Goal: Task Accomplishment & Management: Use online tool/utility

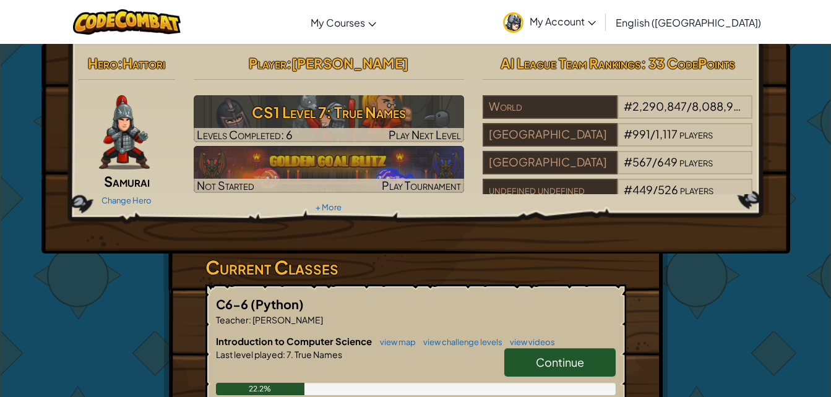
click at [316, 95] on div "Player : [PERSON_NAME] A CS1 Level 7: True Names Levels Completed: 6 Play Next …" at bounding box center [328, 133] width 289 height 167
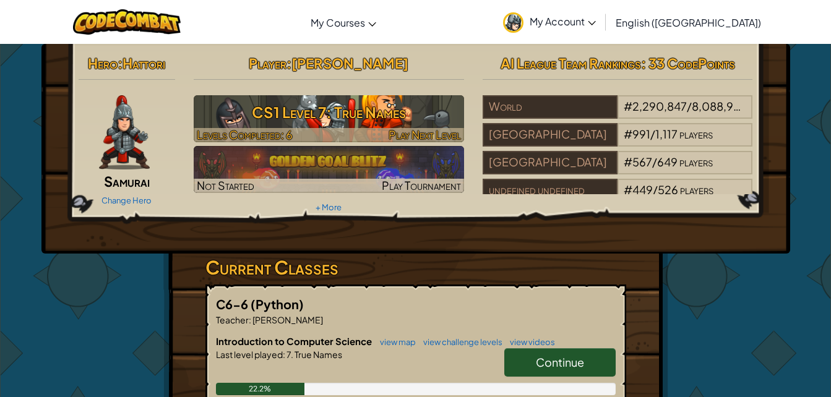
click at [314, 106] on h3 "CS1 Level 7: True Names" at bounding box center [329, 112] width 271 height 28
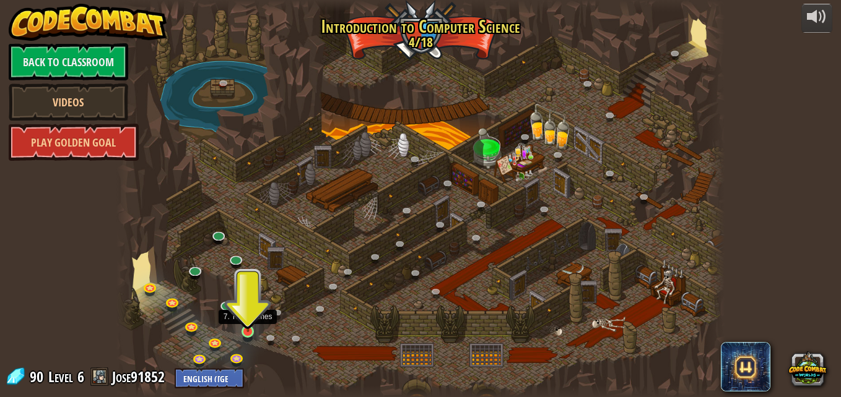
click at [247, 329] on img at bounding box center [248, 316] width 14 height 33
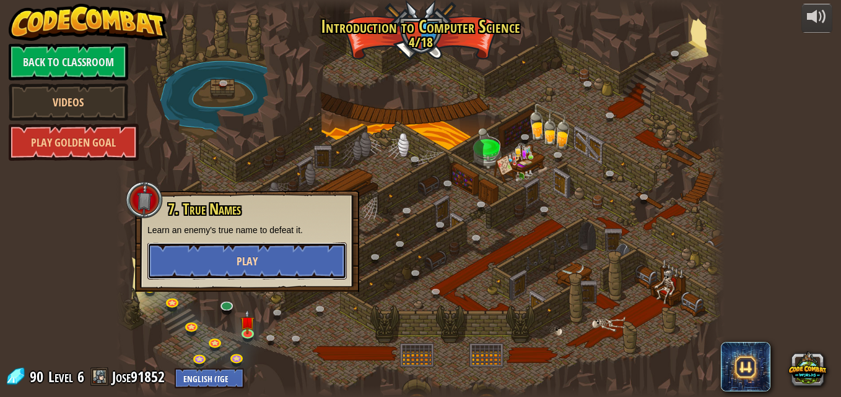
click at [254, 262] on span "Play" at bounding box center [246, 261] width 21 height 15
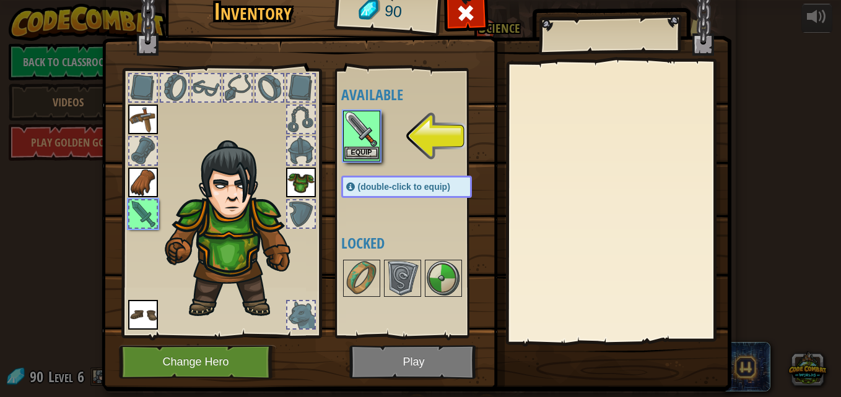
click at [358, 137] on img at bounding box center [361, 129] width 35 height 35
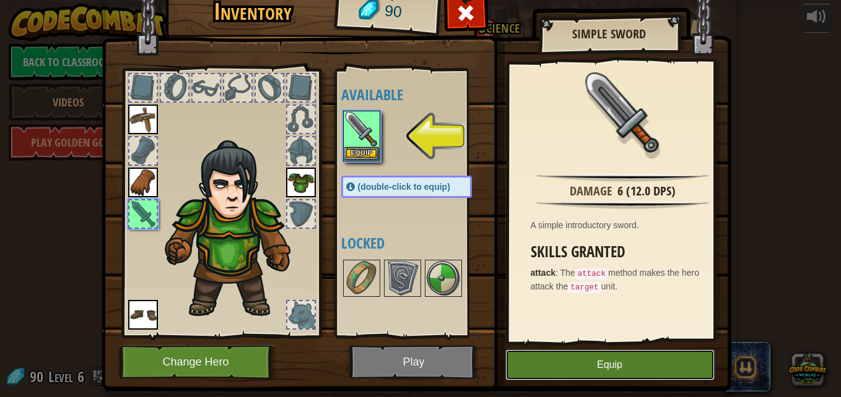
click at [607, 353] on button "Equip" at bounding box center [609, 365] width 209 height 31
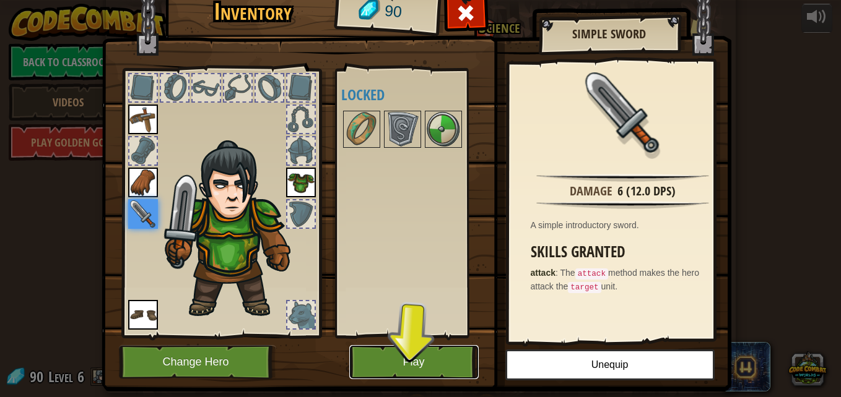
click at [459, 365] on button "Play" at bounding box center [413, 362] width 129 height 34
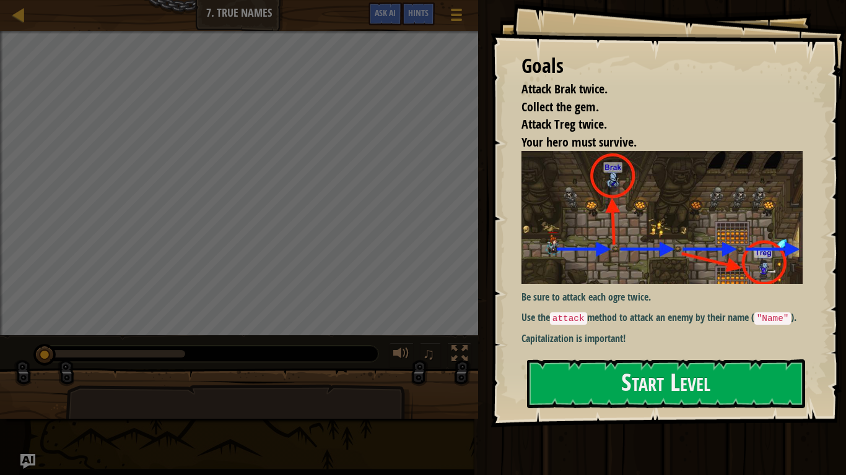
click at [831, 288] on div "Goals Attack Brak twice. Collect the gem. Attack Treg twice. Your hero must sur…" at bounding box center [667, 214] width 355 height 428
click at [727, 396] on button "Start Level" at bounding box center [666, 384] width 278 height 49
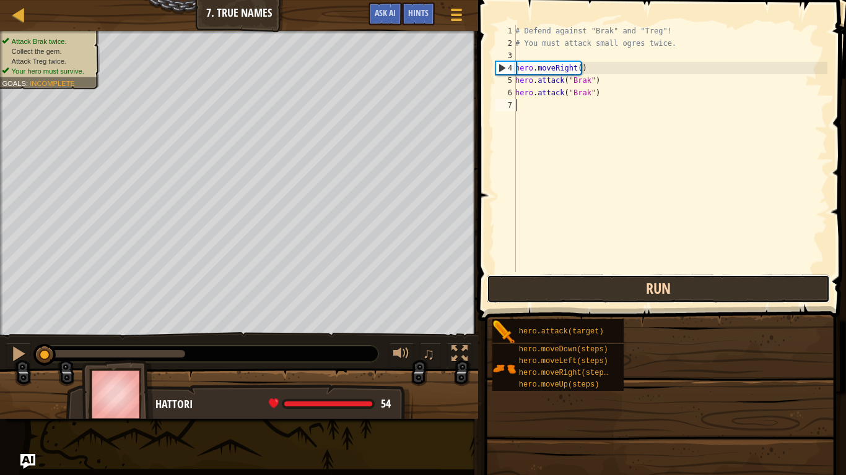
click at [799, 303] on button "Run" at bounding box center [658, 289] width 342 height 28
click at [800, 302] on button "Run" at bounding box center [658, 289] width 342 height 28
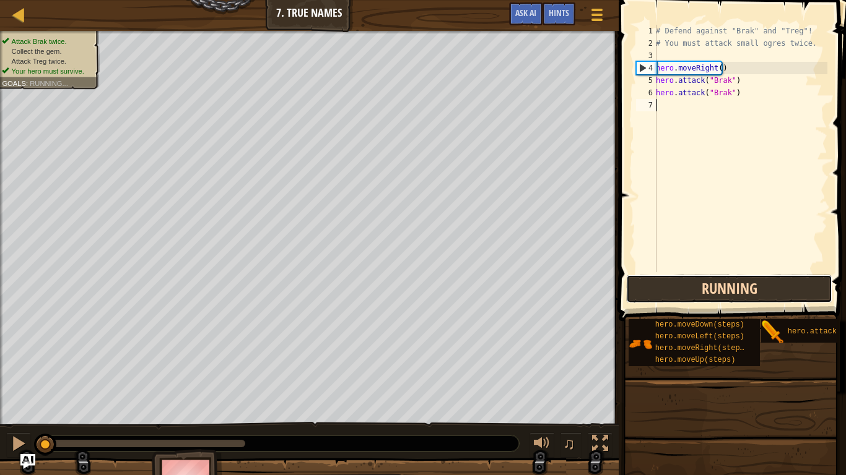
click at [800, 303] on button "Running" at bounding box center [729, 289] width 206 height 28
click at [800, 302] on button "Running" at bounding box center [729, 289] width 206 height 28
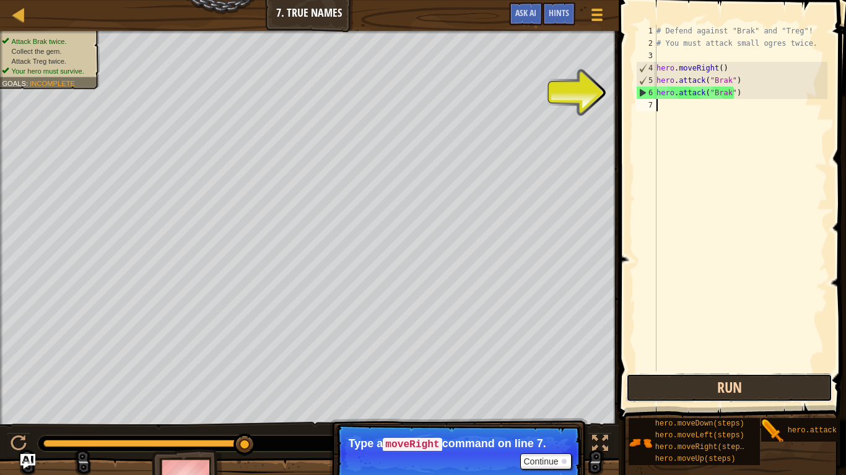
click at [746, 383] on button "Run" at bounding box center [729, 388] width 206 height 28
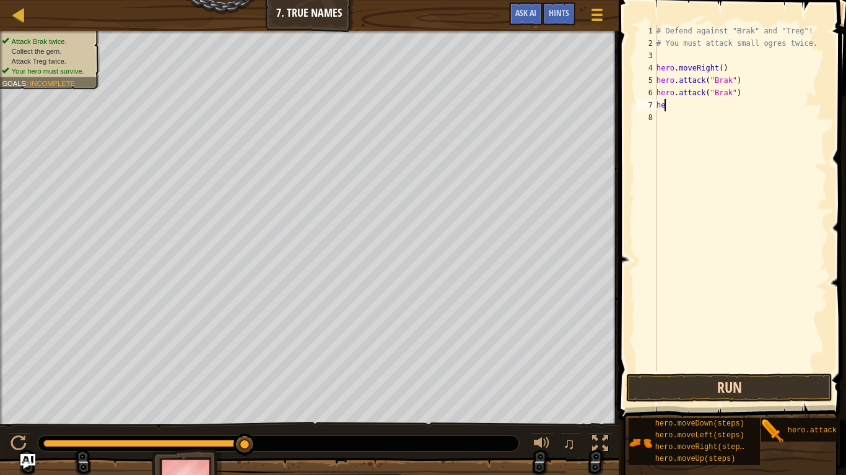
scroll to position [6, 0]
click at [690, 387] on button "Run" at bounding box center [729, 388] width 206 height 28
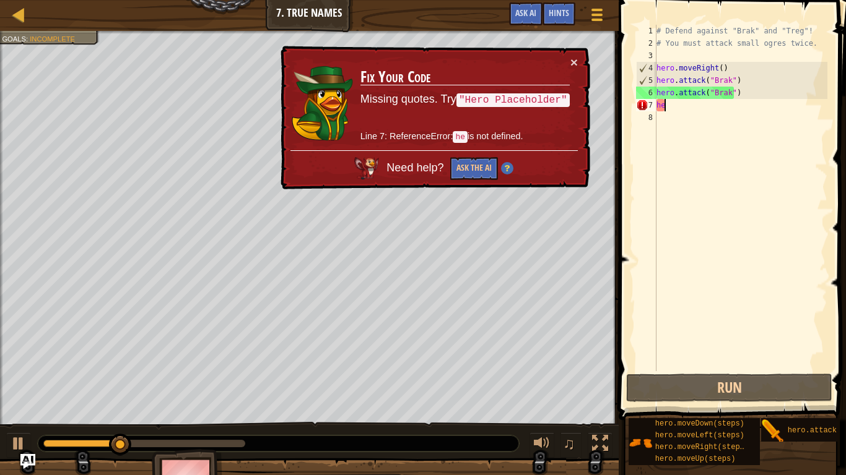
type textarea "h"
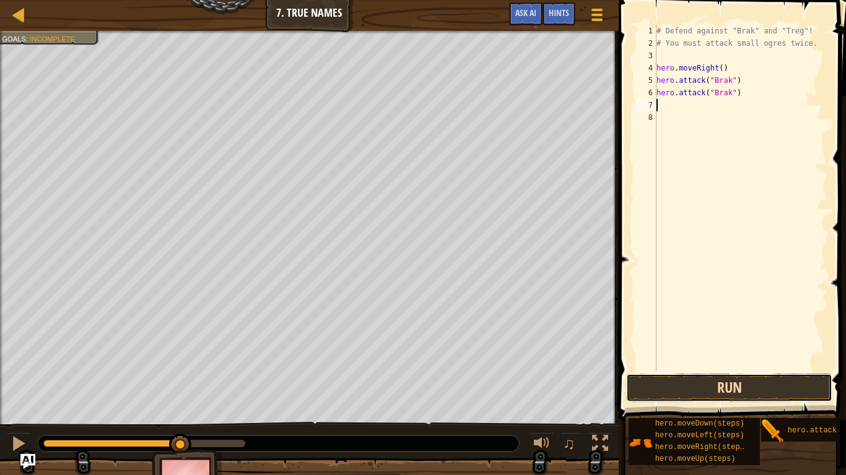
click at [745, 379] on button "Run" at bounding box center [729, 388] width 206 height 28
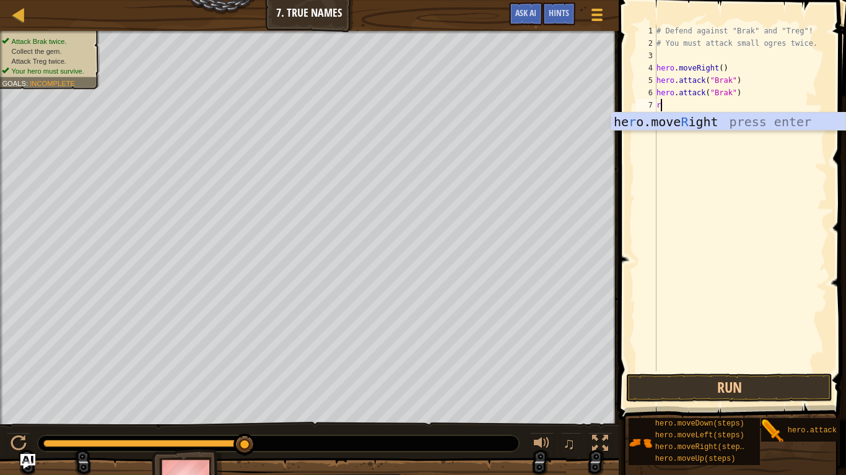
type textarea "r"
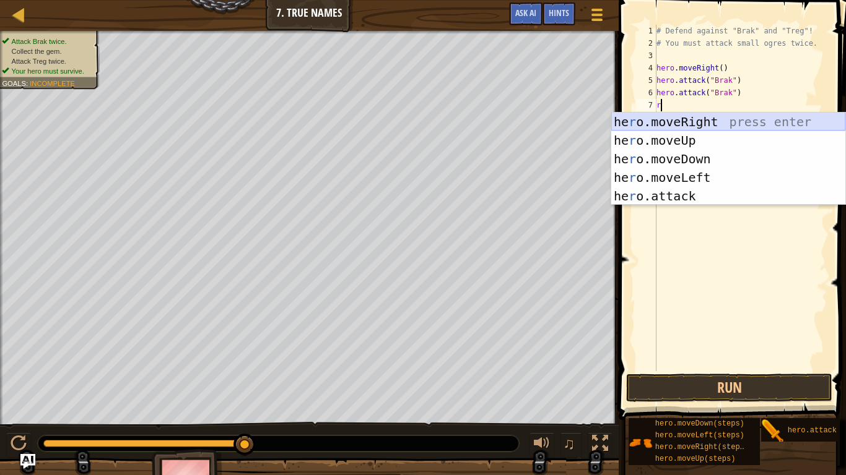
click at [667, 118] on div "he r o.moveRight press enter he r o.moveUp press enter he r o.moveDown press en…" at bounding box center [728, 178] width 234 height 130
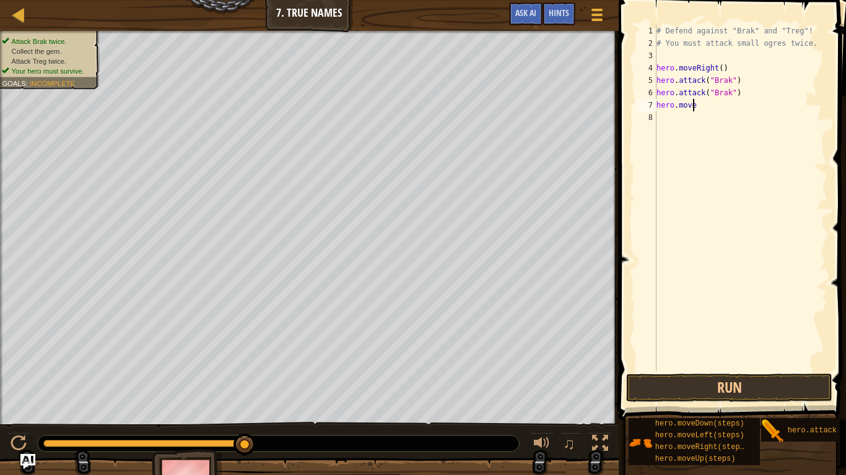
type textarea "h"
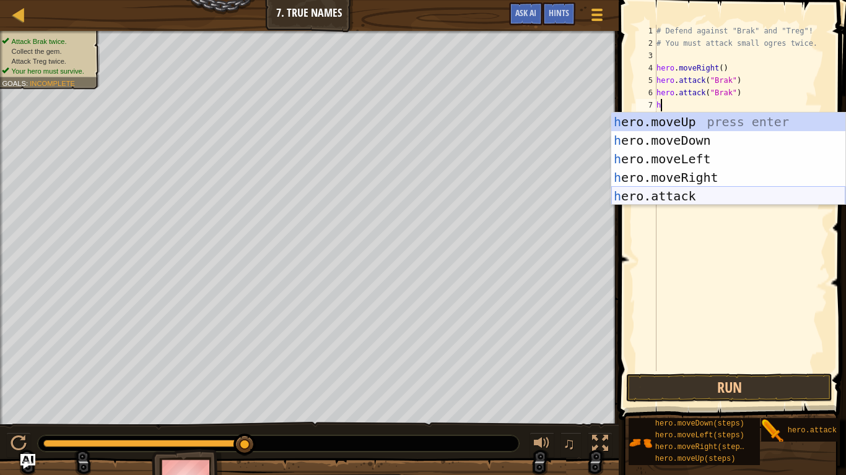
click at [673, 197] on div "h ero.moveUp press enter h ero.moveDown press enter h ero.moveLeft press enter …" at bounding box center [728, 178] width 234 height 130
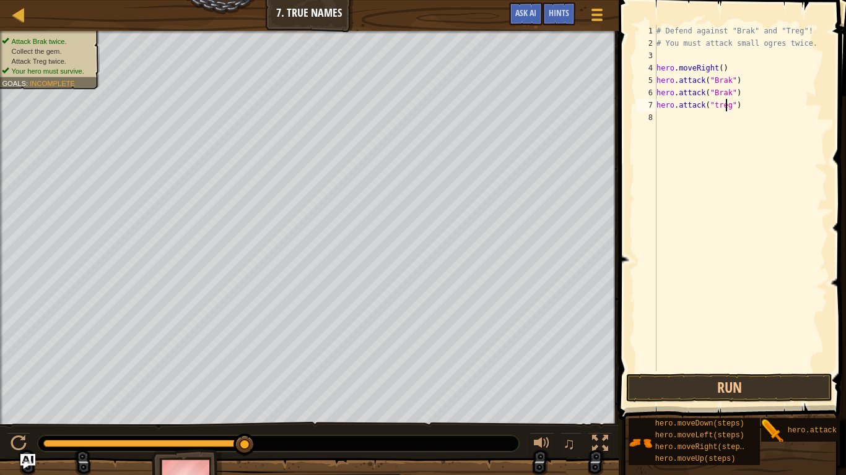
scroll to position [6, 6]
click at [713, 388] on button "Run" at bounding box center [729, 388] width 206 height 28
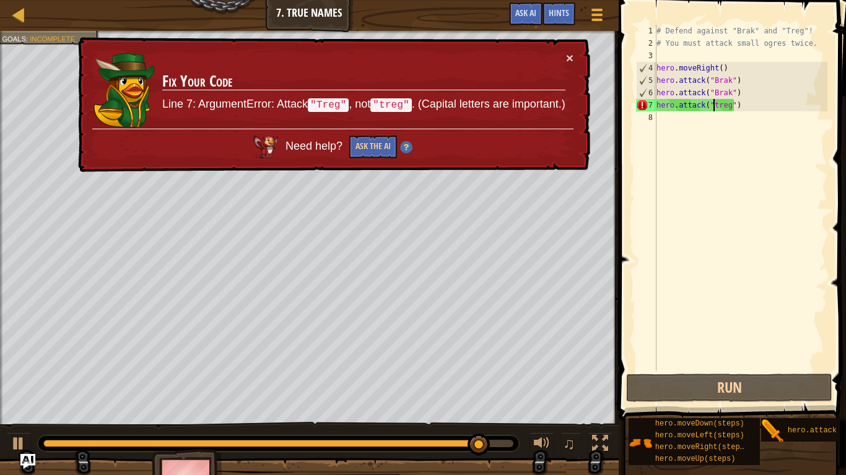
click at [713, 109] on div "# Defend against "Brak" and "Treg"! # You must attack small ogres twice. hero .…" at bounding box center [740, 210] width 173 height 371
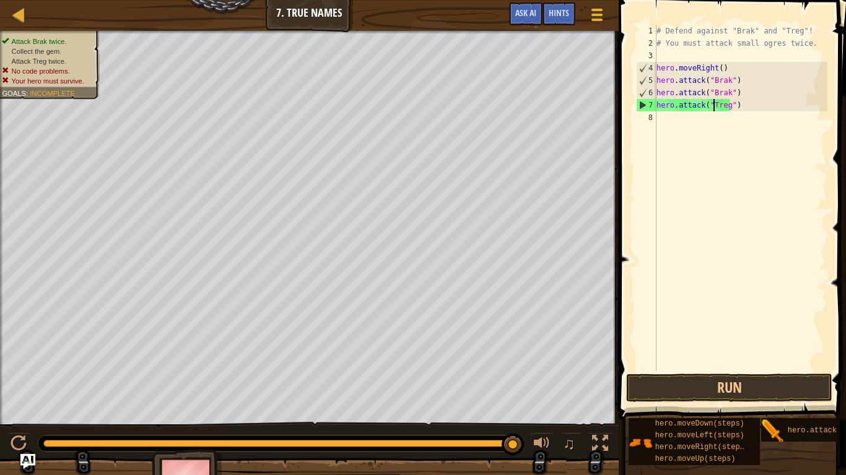
scroll to position [6, 4]
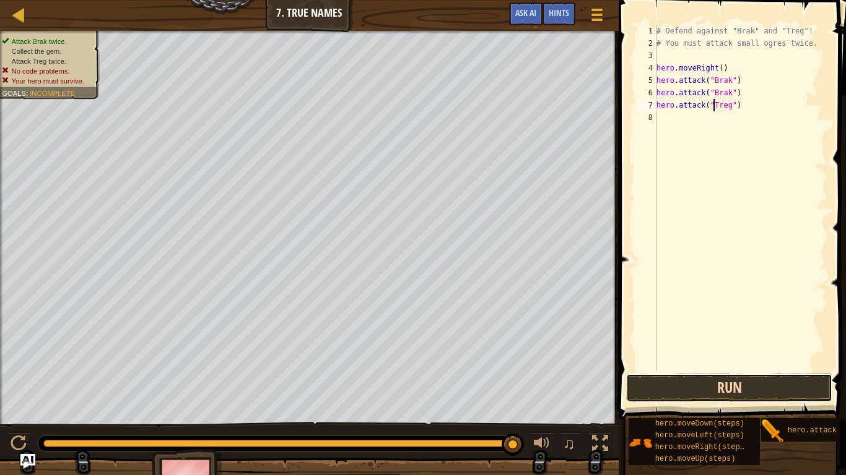
click at [716, 386] on button "Run" at bounding box center [729, 388] width 206 height 28
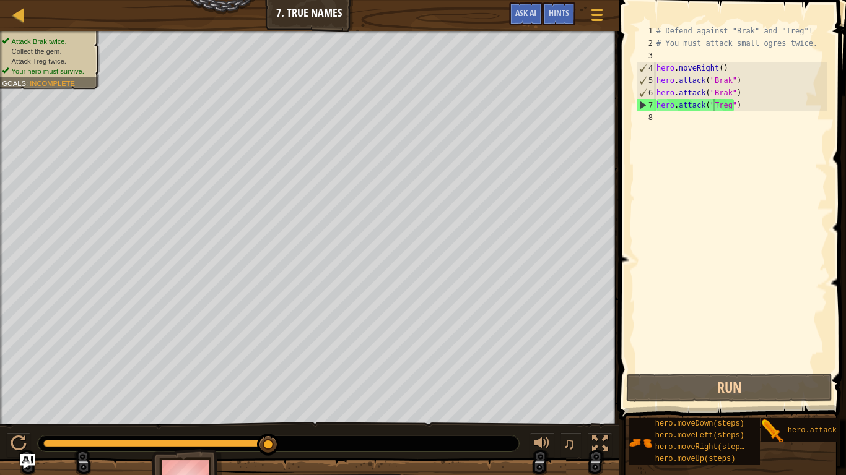
click at [541, 397] on div "♫" at bounding box center [309, 440] width 618 height 37
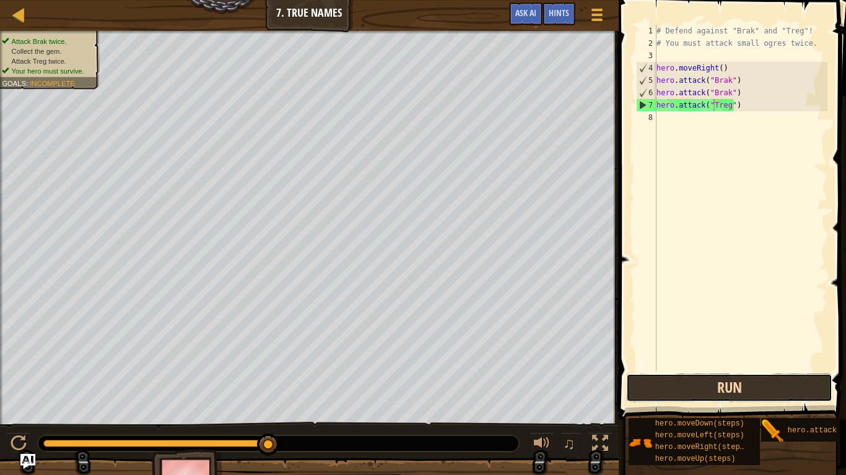
click at [782, 394] on button "Run" at bounding box center [729, 388] width 206 height 28
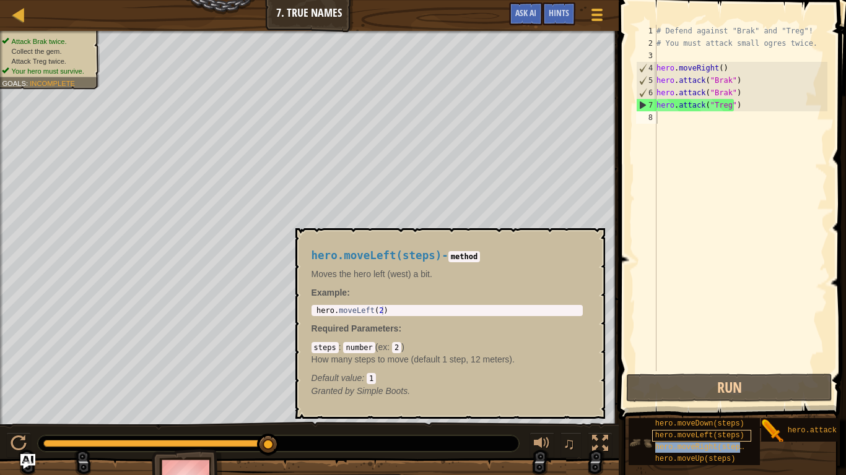
type textarea "hero.moveRight(steps)"
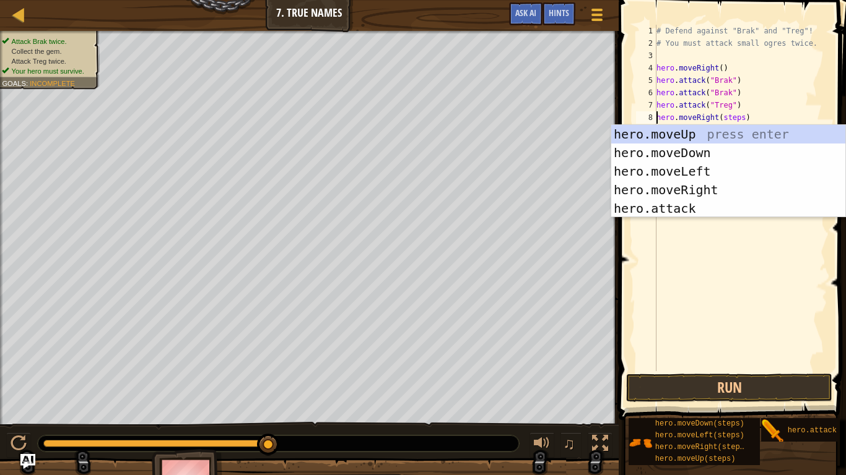
click at [696, 261] on div "# Defend against "Brak" and "Treg"! # You must attack small ogres twice. hero .…" at bounding box center [740, 210] width 173 height 371
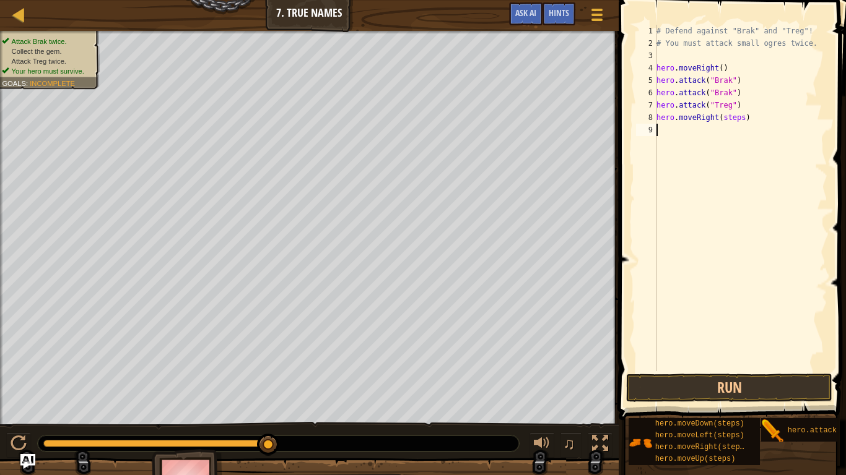
scroll to position [6, 0]
click at [737, 118] on div "# Defend against "Brak" and "Treg"! # You must attack small ogres twice. hero .…" at bounding box center [740, 210] width 173 height 371
click at [691, 383] on button "Run" at bounding box center [729, 388] width 206 height 28
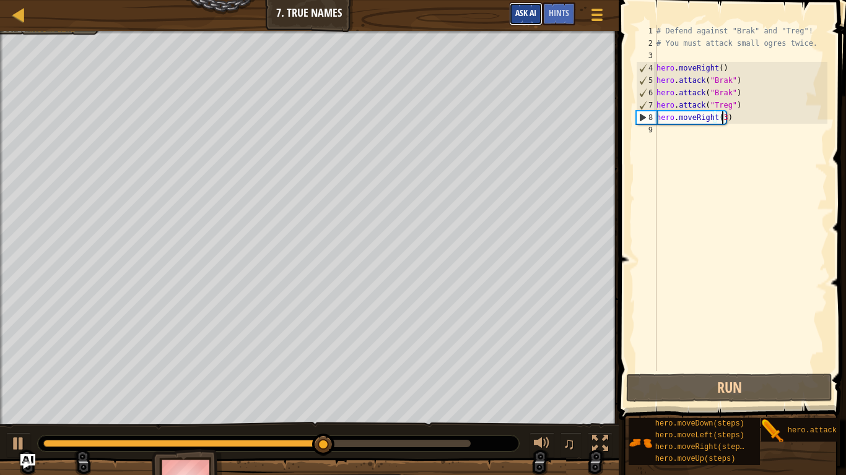
click at [531, 7] on button "Ask AI" at bounding box center [525, 13] width 33 height 23
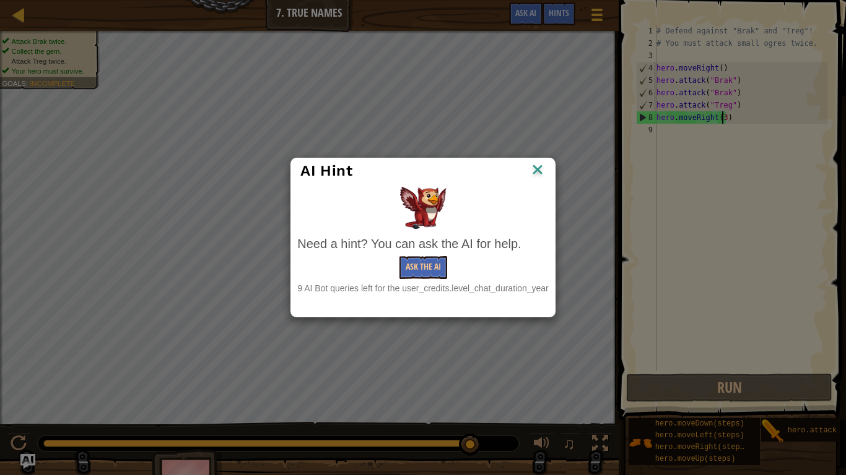
click at [535, 175] on img at bounding box center [537, 171] width 16 height 19
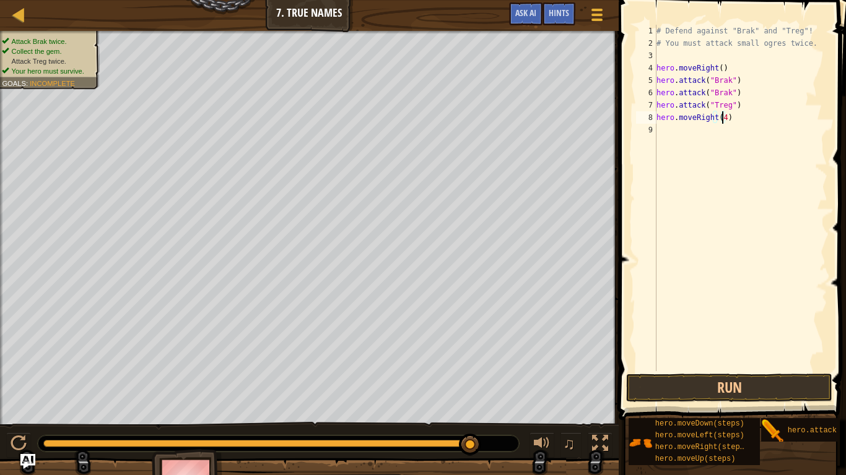
type textarea "hero.moveRight(4)"
click at [780, 372] on span at bounding box center [733, 192] width 237 height 457
click at [781, 397] on button "Run" at bounding box center [729, 388] width 206 height 28
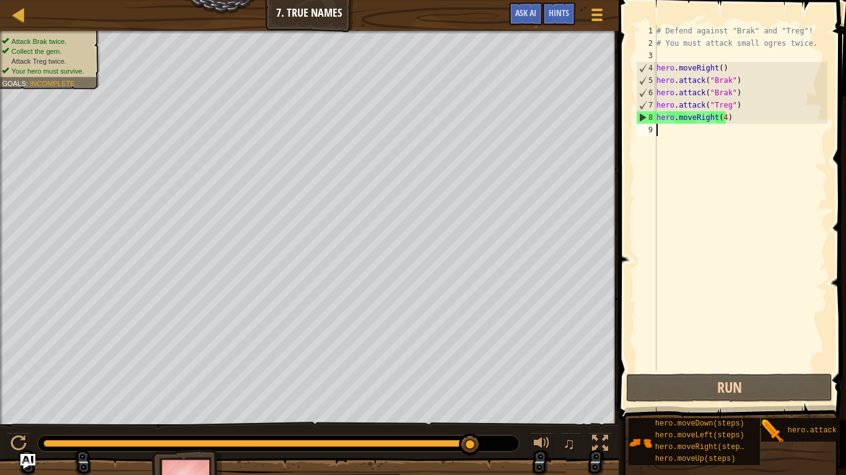
click at [686, 135] on div "# Defend against "Brak" and "Treg"! # You must attack small ogres twice. hero .…" at bounding box center [740, 210] width 173 height 371
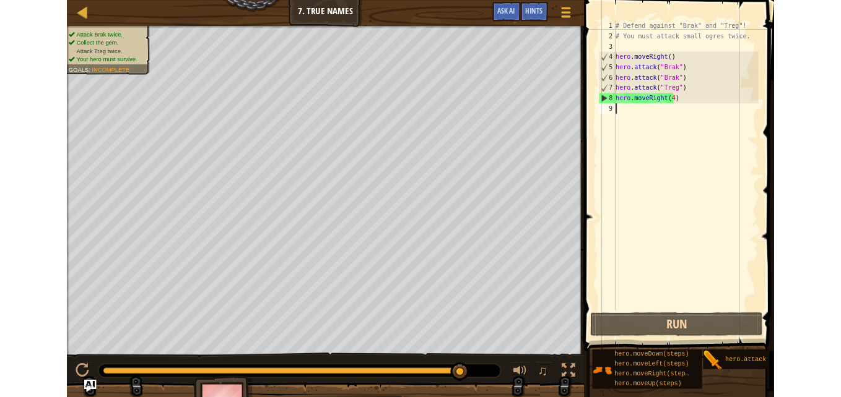
scroll to position [6, 0]
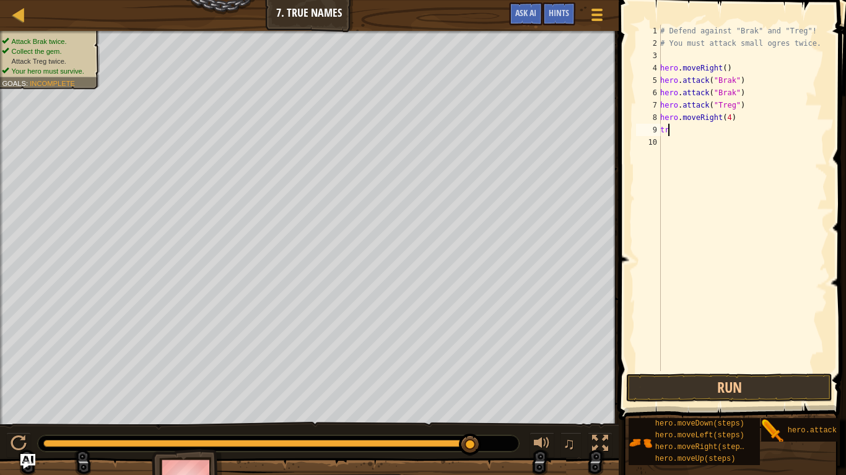
type textarea "t"
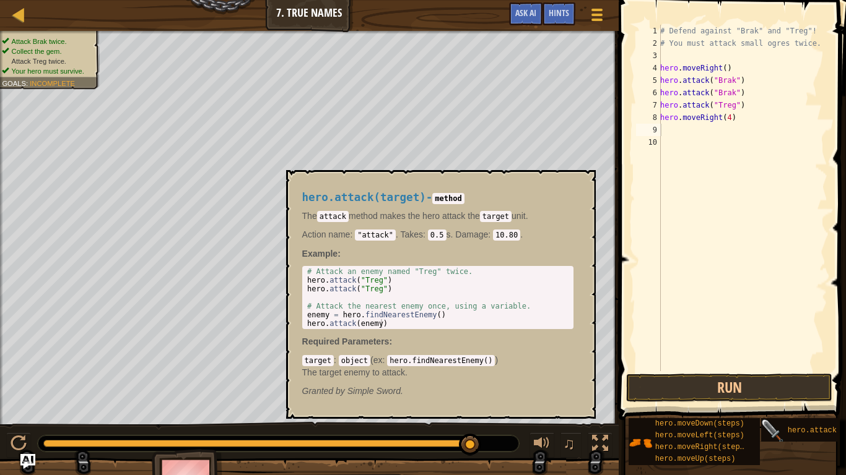
click at [774, 397] on img at bounding box center [773, 432] width 24 height 24
click at [763, 397] on img at bounding box center [773, 432] width 24 height 24
click at [789, 397] on span "hero.attack(target)" at bounding box center [829, 431] width 85 height 9
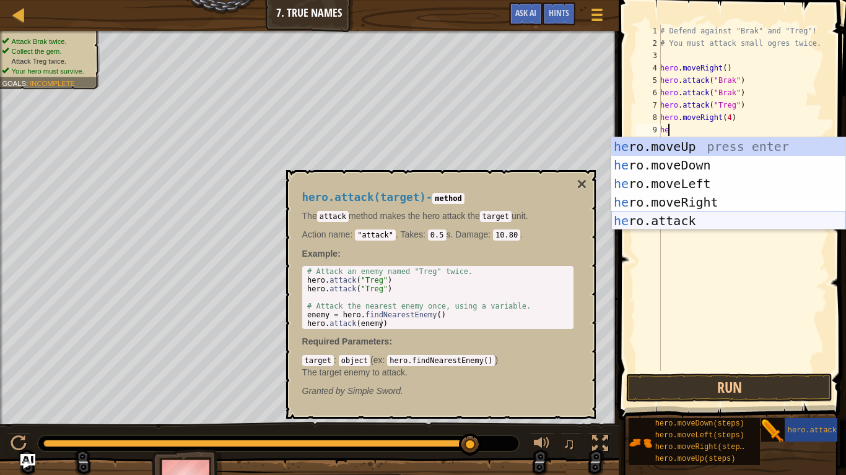
click at [697, 0] on body "Map Introduction to Computer Science 7. True Names Game Menu Done Hints Ask AI …" at bounding box center [423, 0] width 846 height 0
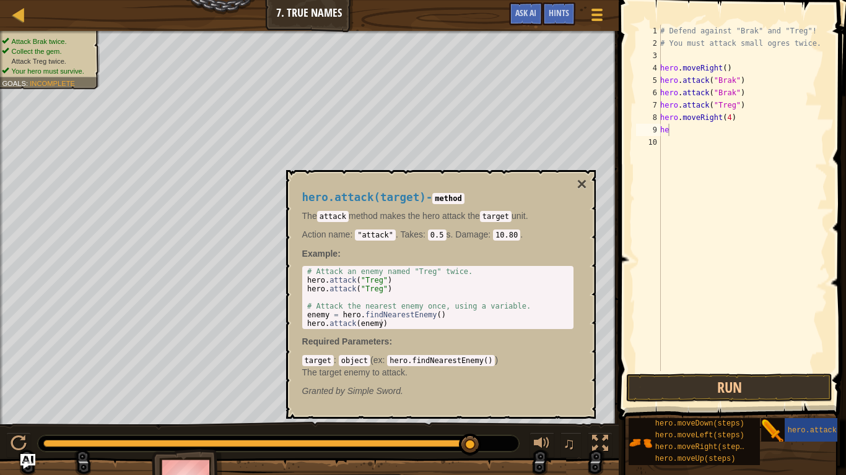
click at [573, 186] on div "hero.attack(target) - method The attack method makes the hero attack the target…" at bounding box center [437, 294] width 288 height 229
click at [579, 184] on button "×" at bounding box center [581, 184] width 10 height 17
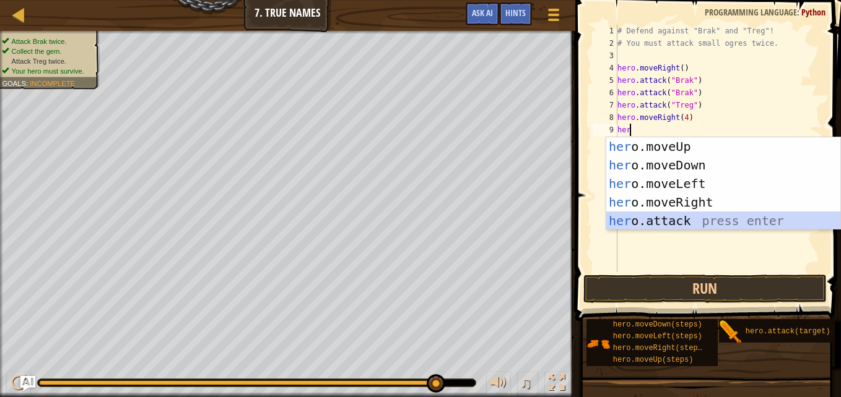
click at [654, 221] on div "her o.moveUp press enter her o.moveDown press enter her o.moveLeft press enter …" at bounding box center [723, 202] width 234 height 130
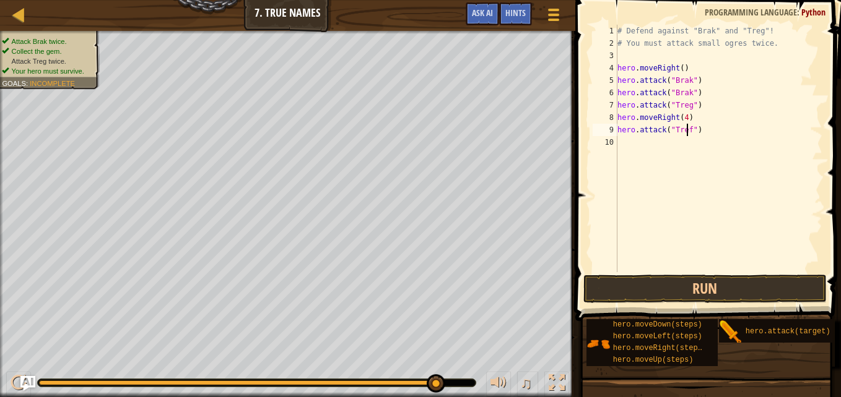
scroll to position [6, 6]
type textarea "hero.attack("Treg")"
click at [714, 282] on button "Run" at bounding box center [704, 289] width 243 height 28
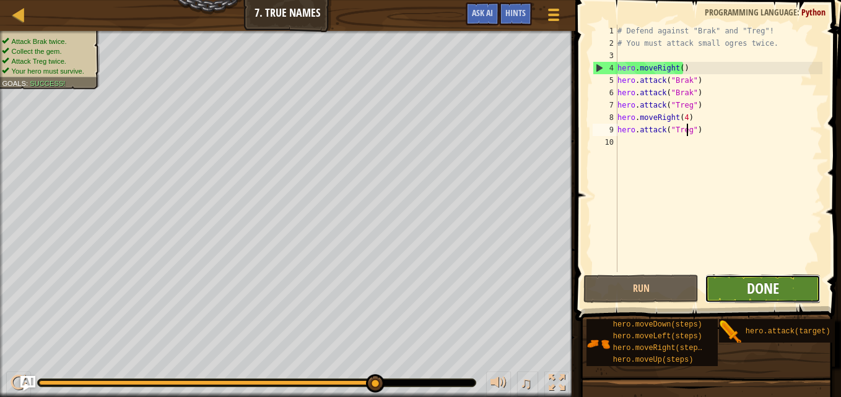
click at [758, 280] on span "Done" at bounding box center [763, 289] width 32 height 20
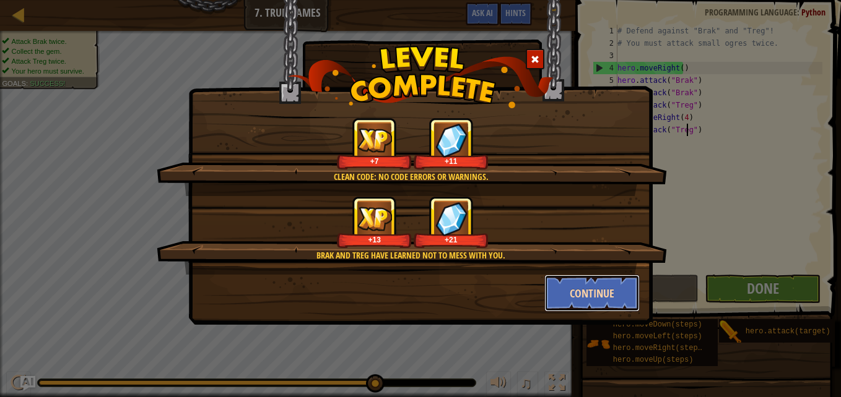
click at [587, 296] on button "Continue" at bounding box center [592, 293] width 96 height 37
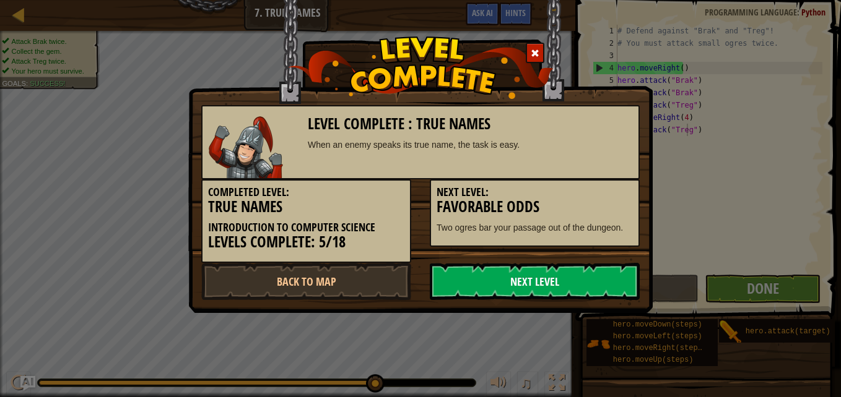
click at [598, 290] on link "Next Level" at bounding box center [535, 281] width 210 height 37
click at [581, 268] on link "Next Level" at bounding box center [535, 281] width 210 height 37
